Goal: Obtain resource: Download file/media

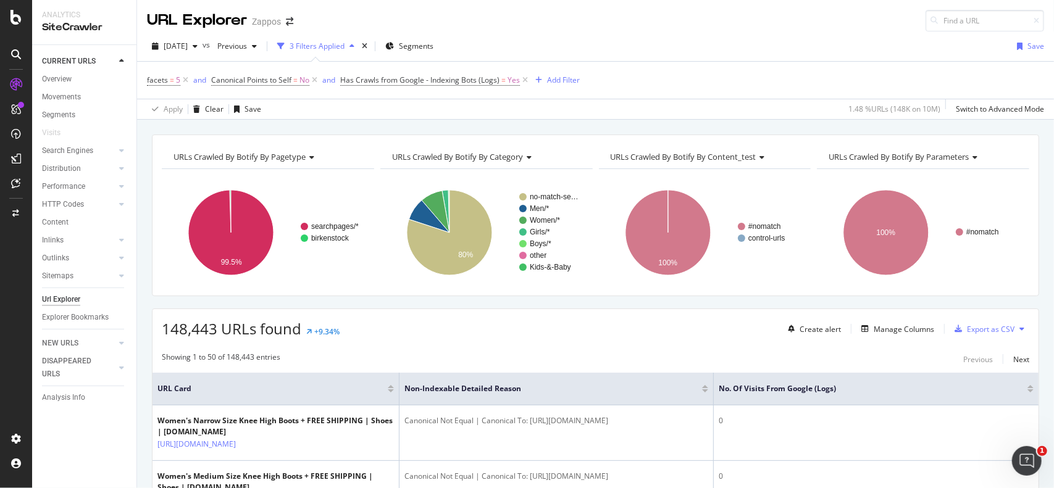
click at [881, 64] on div "facets = 5 and Canonical Points to Self = No and Has Crawls from Google - Index…" at bounding box center [595, 80] width 897 height 37
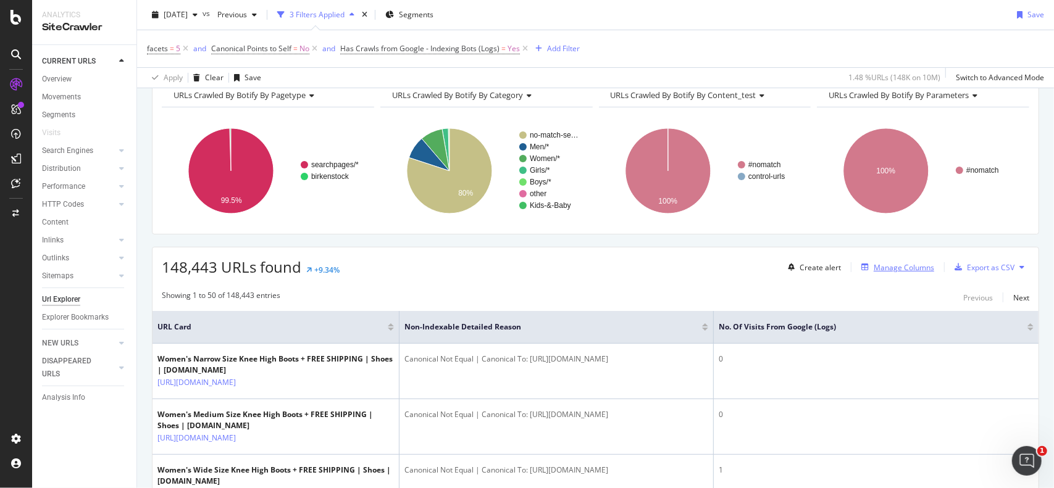
click at [873, 268] on div "Manage Columns" at bounding box center [903, 267] width 60 height 10
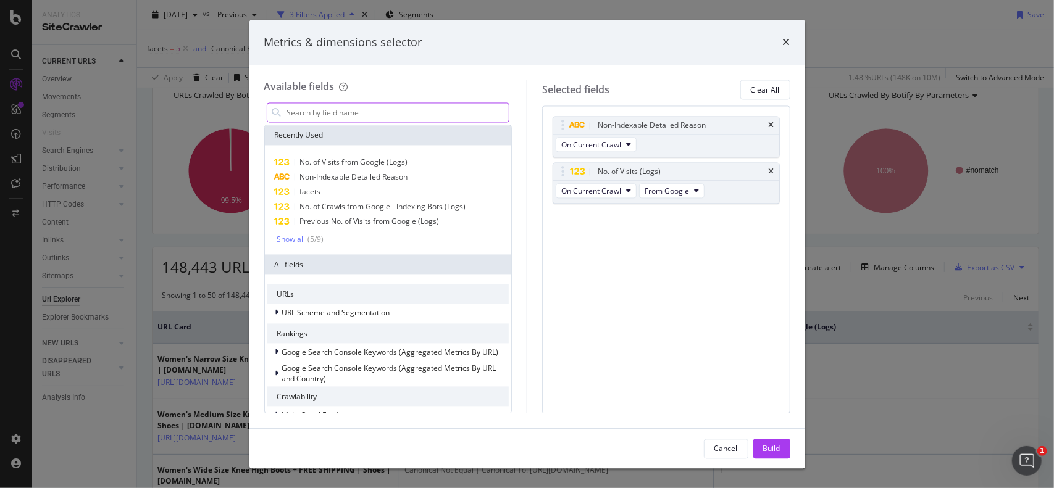
click at [313, 110] on input "modal" at bounding box center [397, 113] width 223 height 19
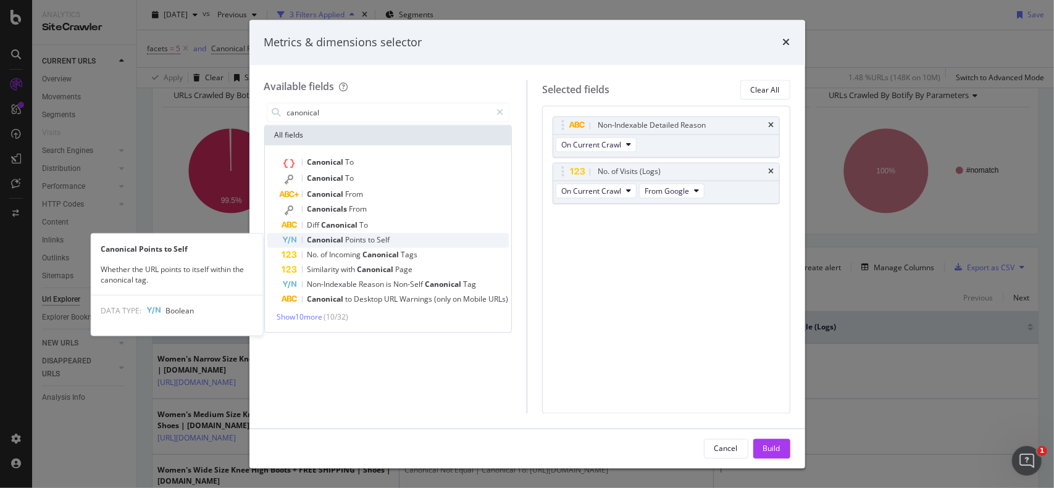
type input "canonical"
click at [364, 238] on span "Points" at bounding box center [357, 240] width 23 height 10
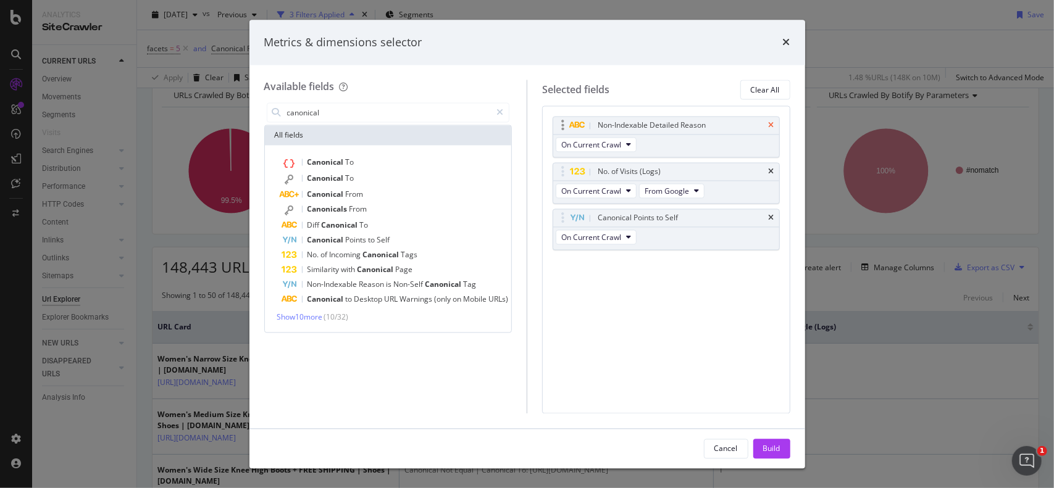
click at [772, 122] on icon "times" at bounding box center [771, 125] width 6 height 7
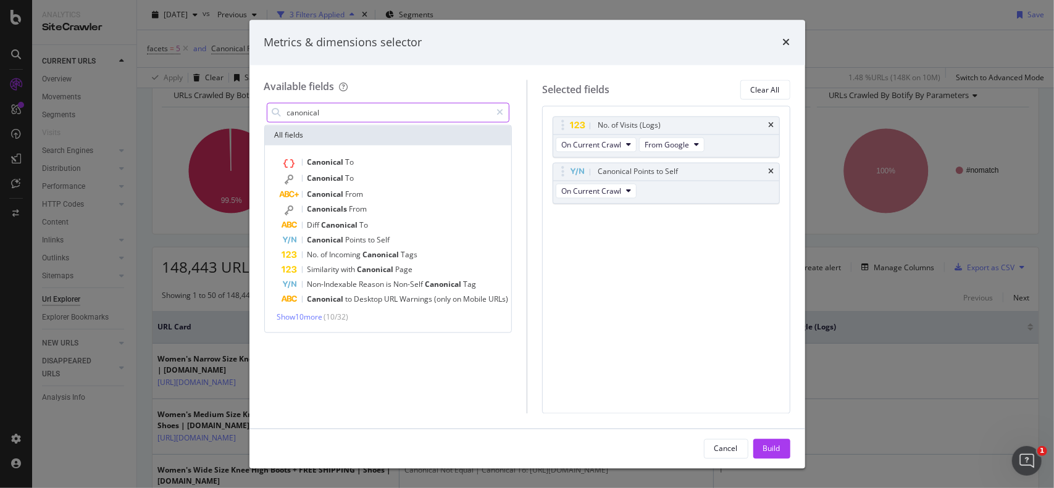
click at [336, 115] on input "canonical" at bounding box center [389, 113] width 206 height 19
type input "canonical"
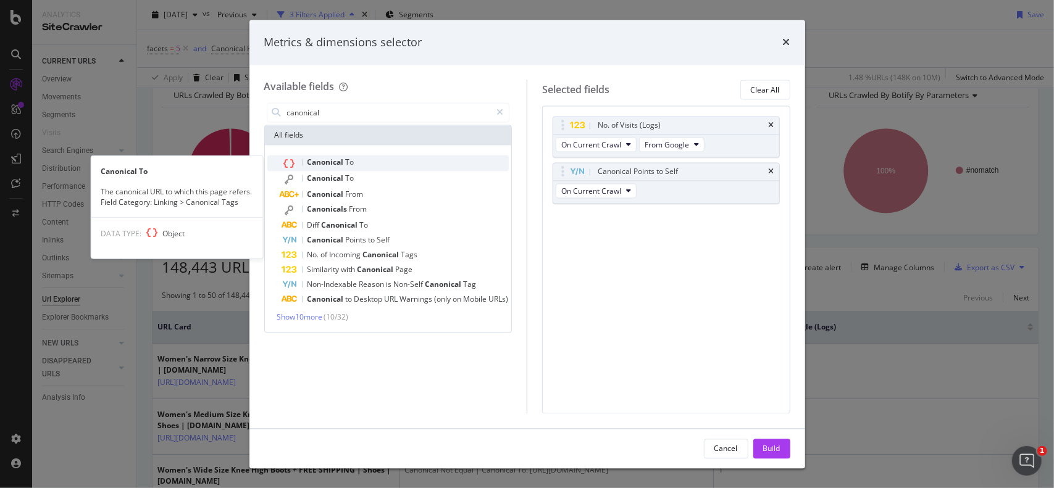
click at [343, 165] on span "Canonical" at bounding box center [326, 162] width 38 height 10
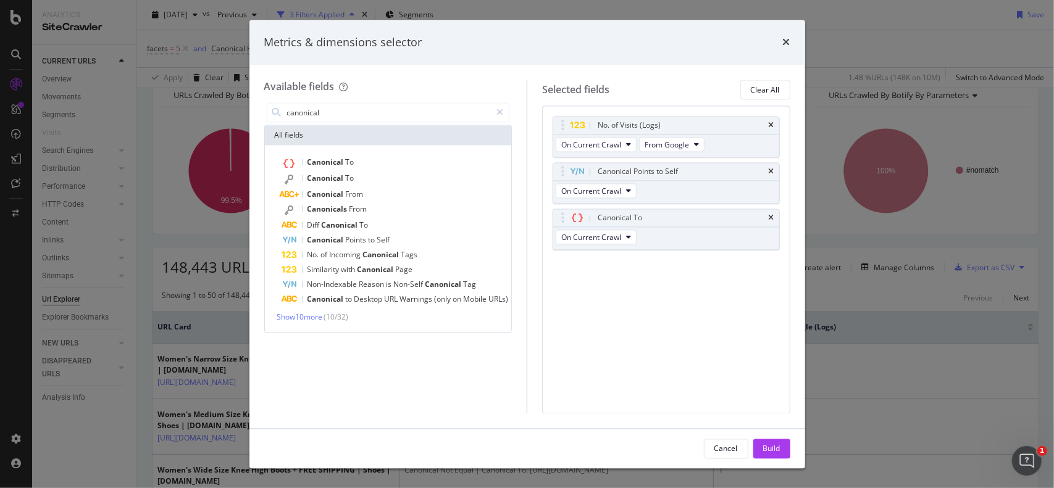
drag, startPoint x: 780, startPoint y: 453, endPoint x: 751, endPoint y: 387, distance: 72.4
click at [780, 452] on button "Build" at bounding box center [771, 449] width 37 height 20
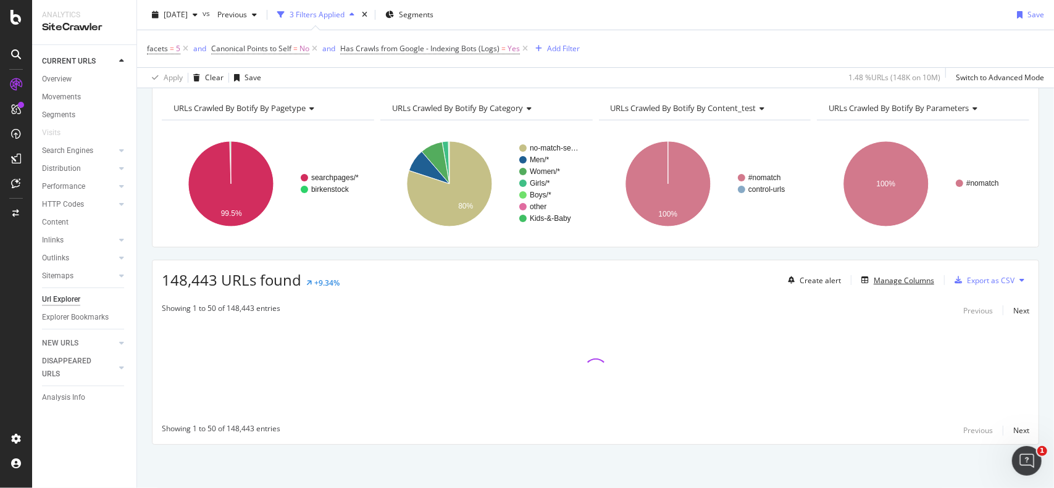
scroll to position [48, 0]
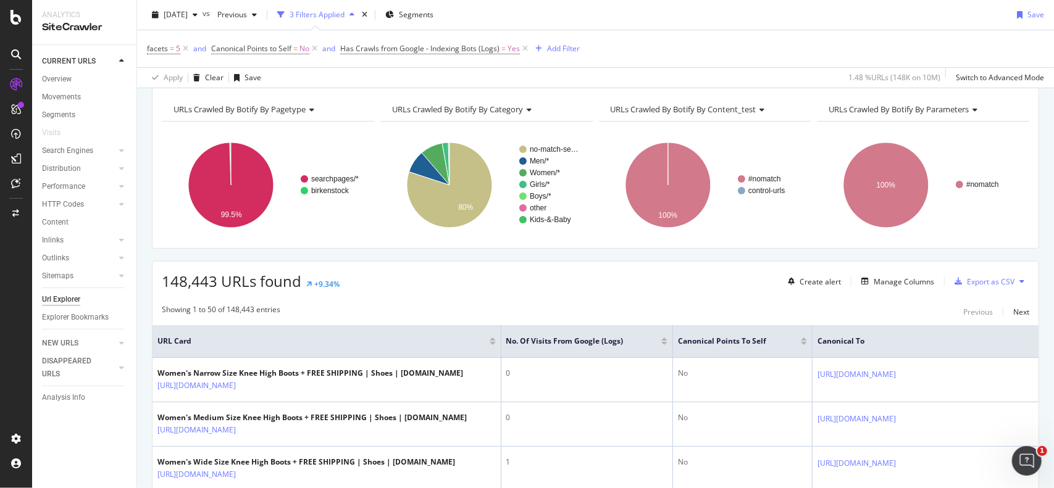
click at [661, 340] on div at bounding box center [664, 341] width 6 height 7
click at [661, 342] on div at bounding box center [664, 343] width 6 height 3
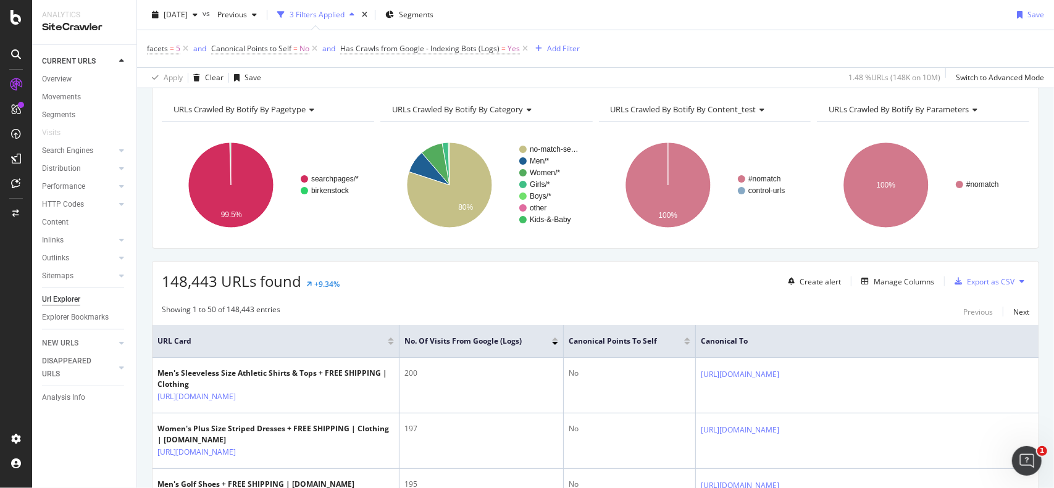
click at [707, 57] on div "facets = 5 and Canonical Points to Self = No and Has Crawls from Google - Index…" at bounding box center [595, 48] width 897 height 37
click at [967, 279] on div "Export as CSV" at bounding box center [991, 282] width 48 height 10
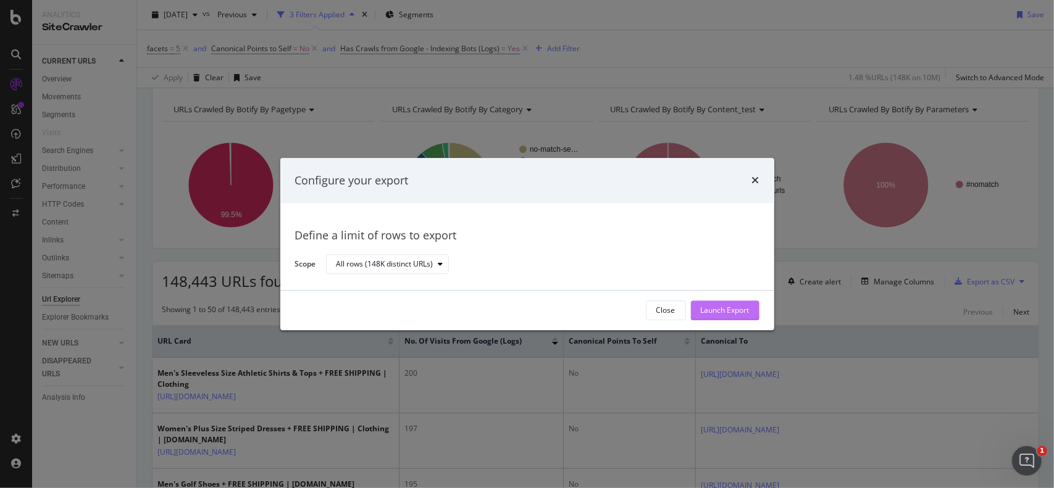
click at [716, 310] on div "Launch Export" at bounding box center [725, 311] width 49 height 10
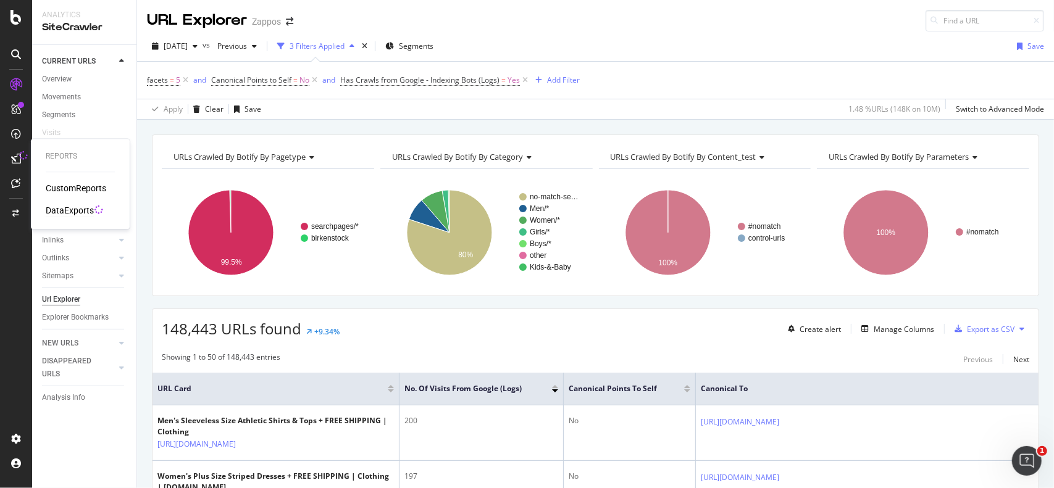
click at [59, 212] on div "DataExports" at bounding box center [70, 210] width 48 height 12
